Goal: Transaction & Acquisition: Purchase product/service

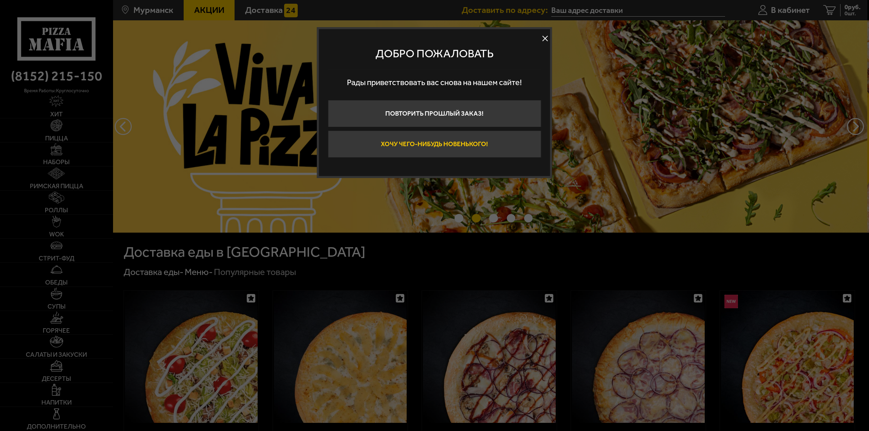
click at [443, 147] on button "Хочу чего-нибудь новенького!" at bounding box center [434, 144] width 213 height 27
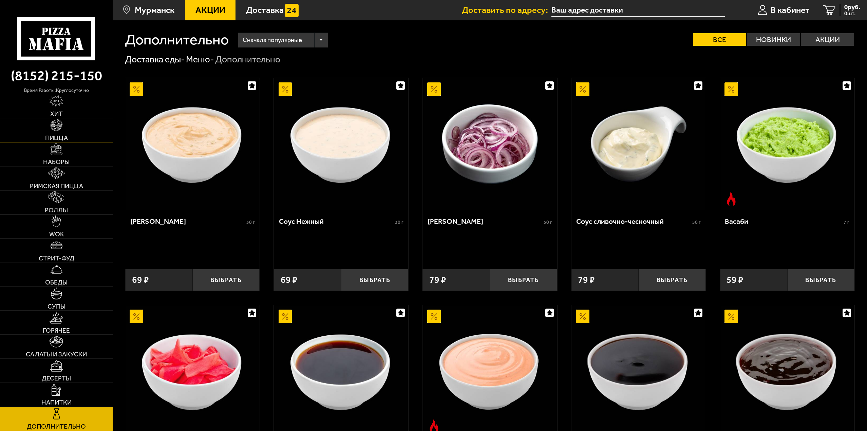
click at [55, 126] on img at bounding box center [57, 125] width 12 height 12
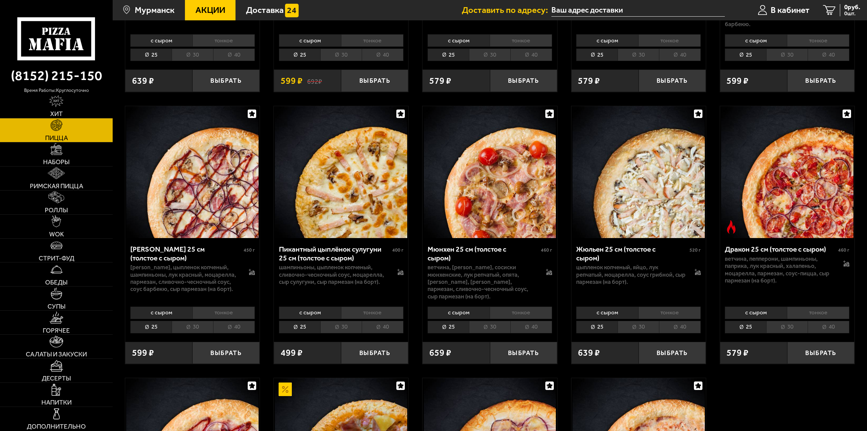
scroll to position [1391, 0]
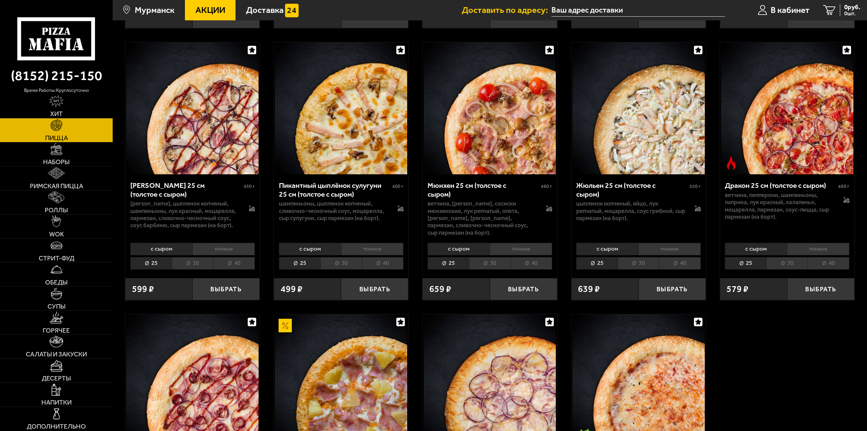
click at [364, 243] on li "тонкое" at bounding box center [372, 249] width 62 height 13
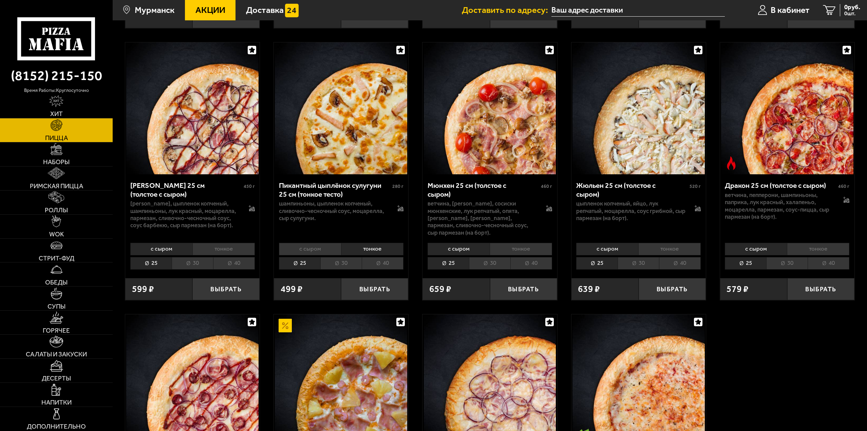
click at [346, 257] on li "30" at bounding box center [340, 263] width 41 height 13
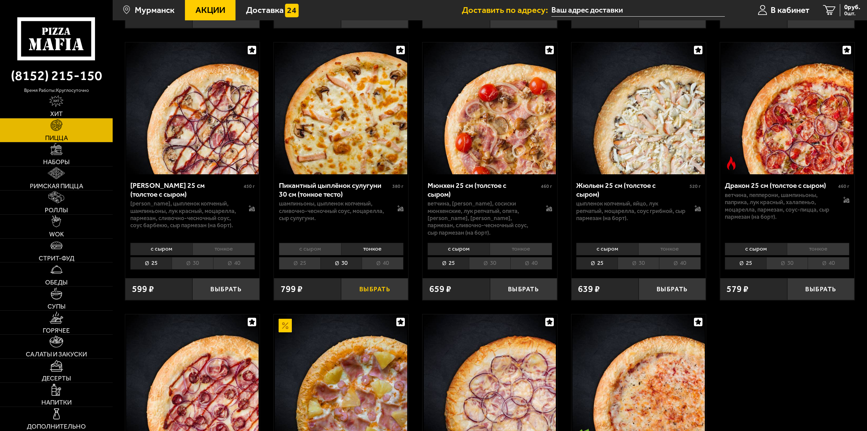
click at [375, 278] on button "Выбрать" at bounding box center [374, 289] width 67 height 22
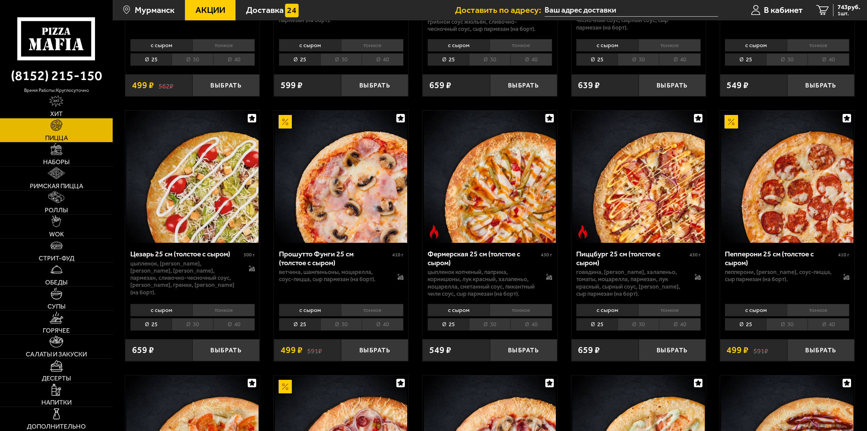
scroll to position [814, 0]
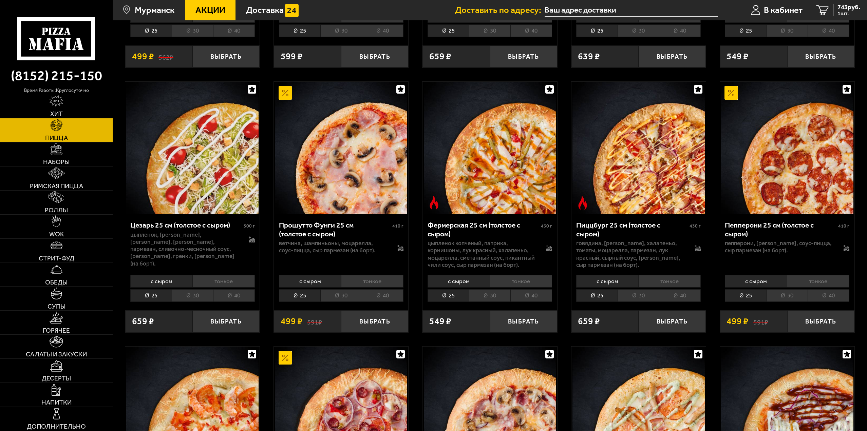
click at [215, 277] on li "тонкое" at bounding box center [223, 281] width 62 height 13
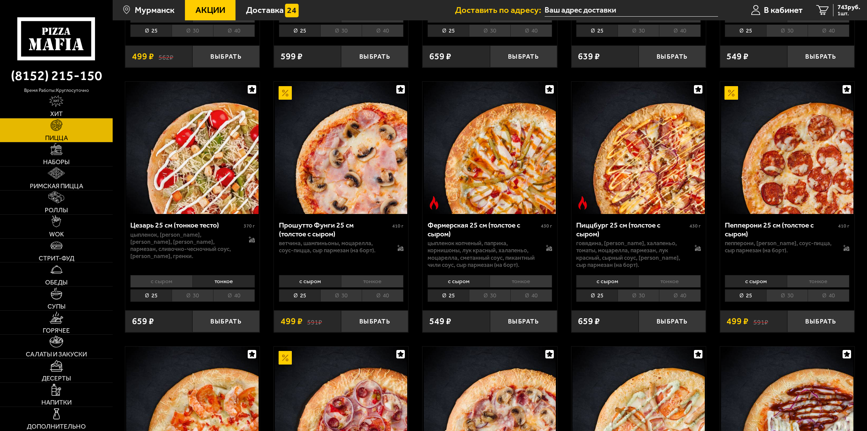
click at [197, 290] on li "30" at bounding box center [192, 295] width 41 height 13
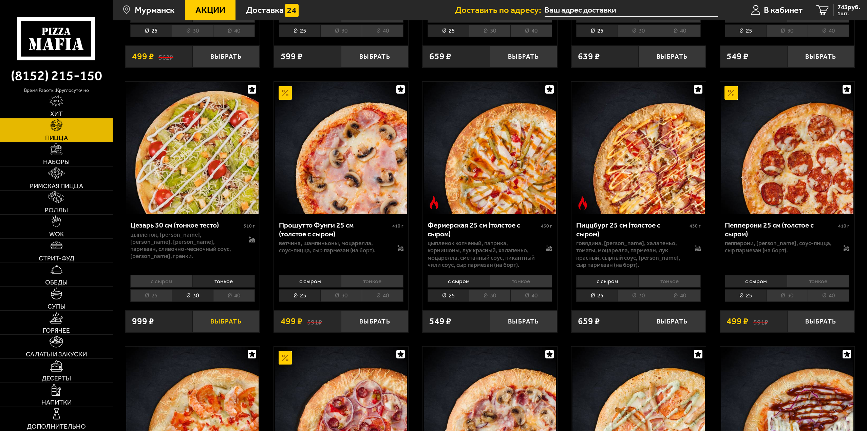
click at [221, 314] on button "Выбрать" at bounding box center [225, 321] width 67 height 22
click at [844, 8] on span "743 руб." at bounding box center [848, 7] width 23 height 6
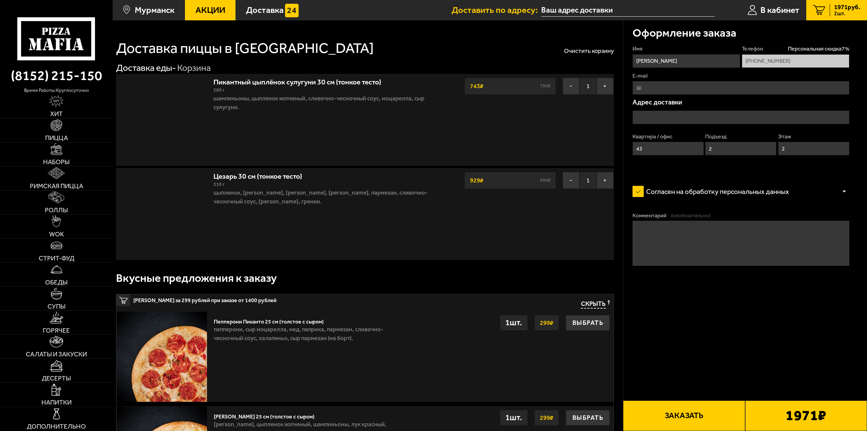
type input "[STREET_ADDRESS]"
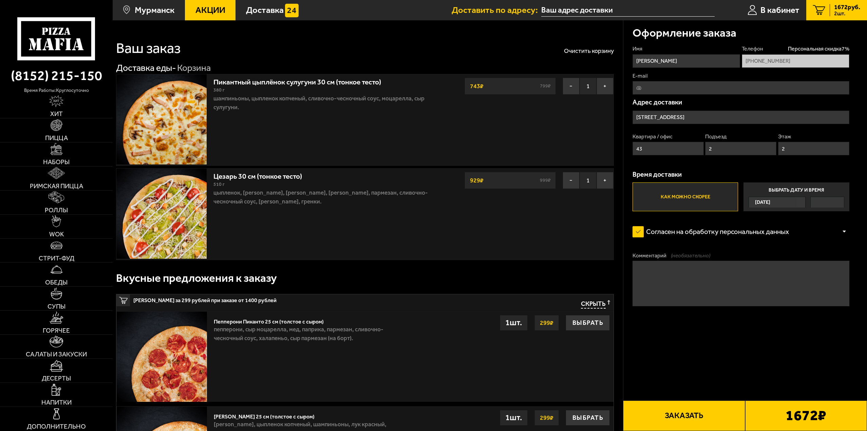
click at [705, 408] on button "Заказать" at bounding box center [684, 416] width 122 height 31
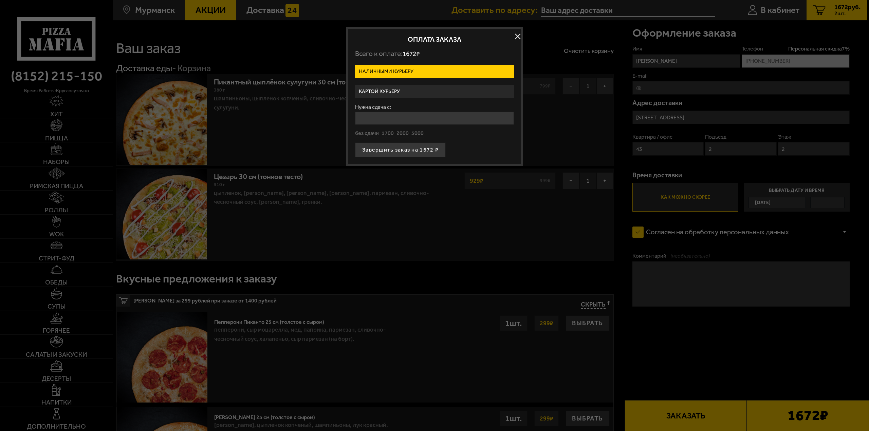
click at [409, 91] on label "Картой курьеру" at bounding box center [434, 91] width 159 height 13
click at [0, 0] on input "Картой курьеру" at bounding box center [0, 0] width 0 height 0
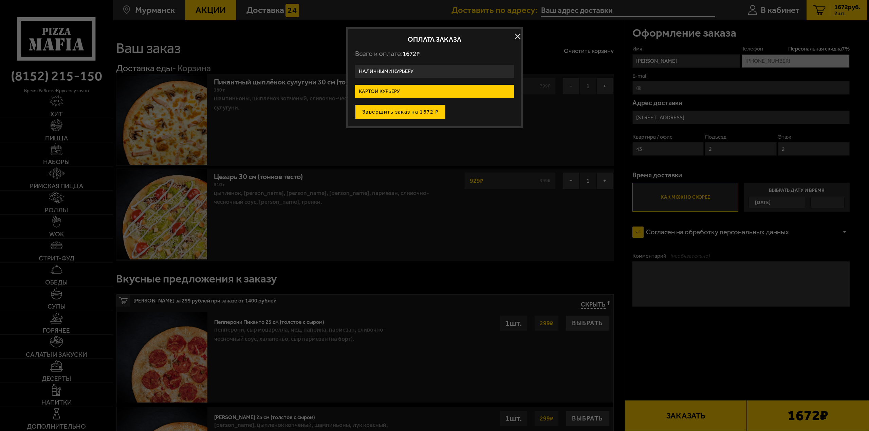
click at [406, 117] on button "Завершить заказ на 1672 ₽" at bounding box center [400, 112] width 91 height 15
